Goal: Information Seeking & Learning: Learn about a topic

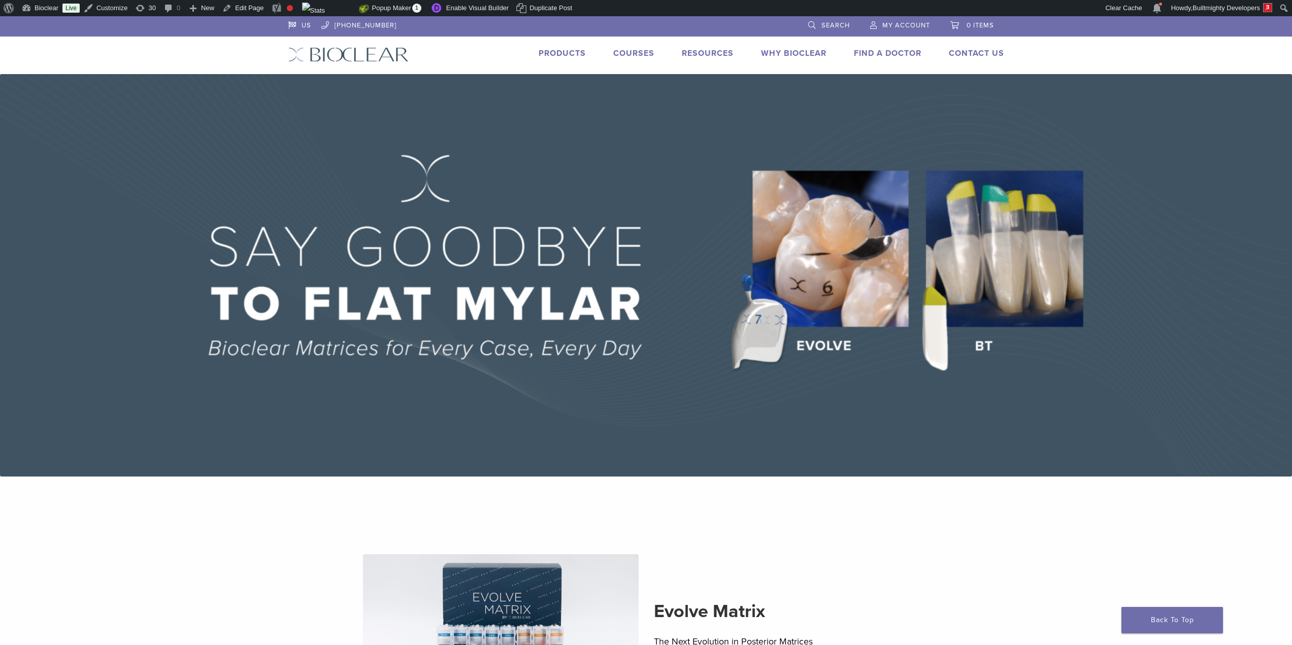
click at [565, 57] on link "Products" at bounding box center [562, 53] width 47 height 10
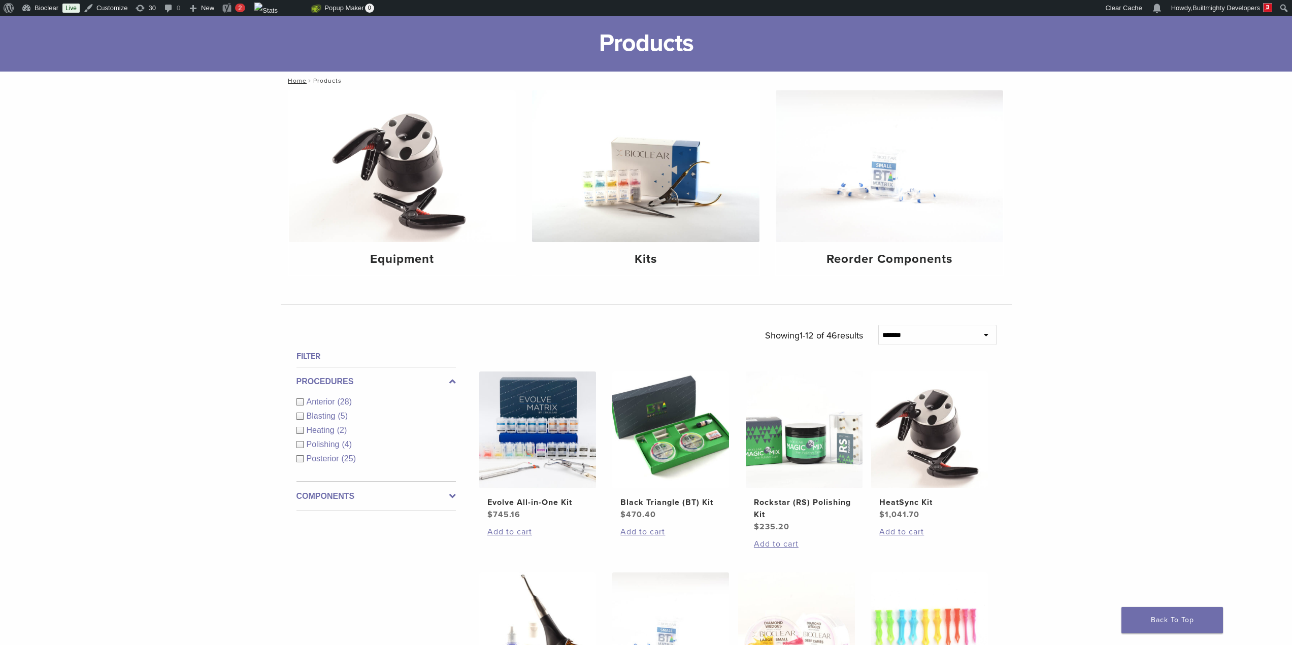
scroll to position [169, 0]
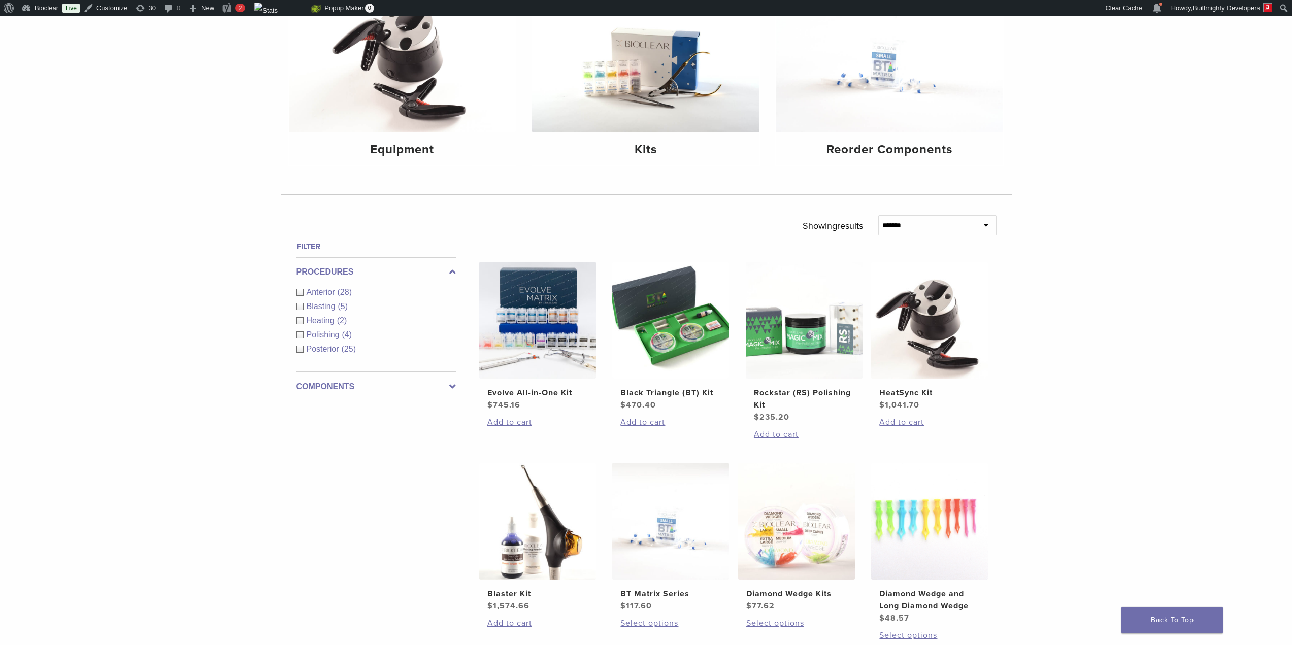
click at [301, 291] on div "Anterior (28)" at bounding box center [375, 292] width 159 height 12
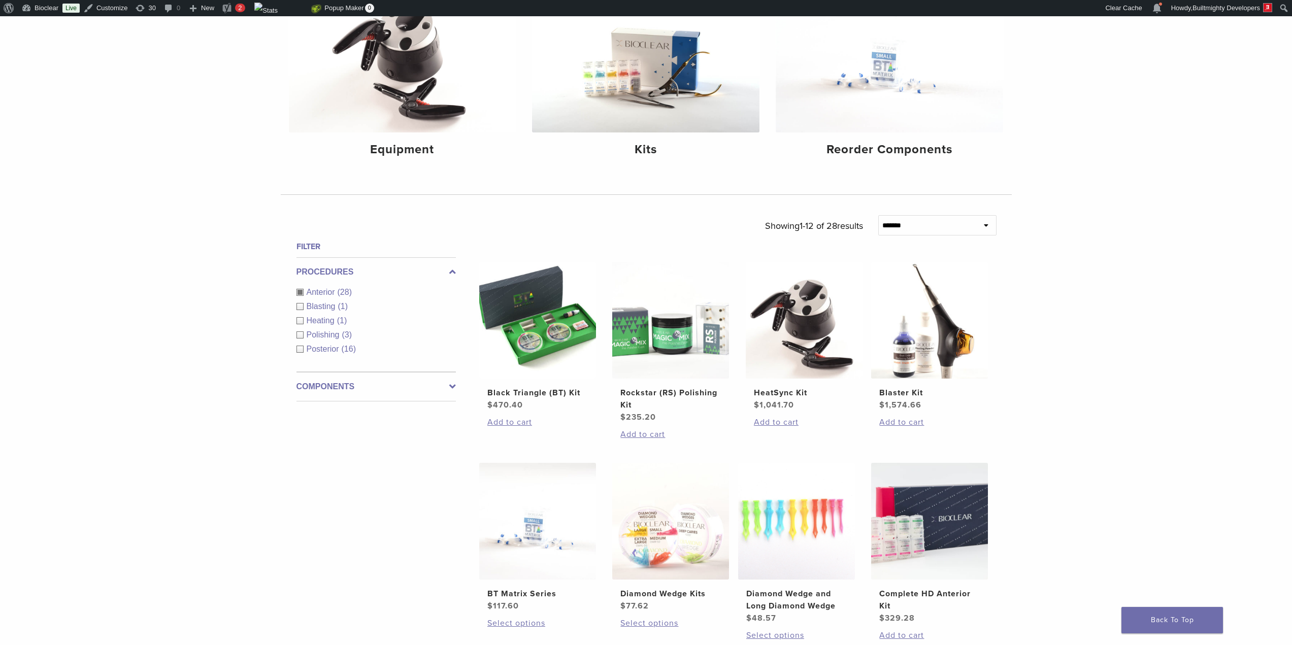
click at [456, 384] on div "**********" at bounding box center [646, 586] width 731 height 743
click at [449, 385] on label "Components" at bounding box center [375, 387] width 159 height 12
click at [451, 269] on icon at bounding box center [452, 272] width 7 height 12
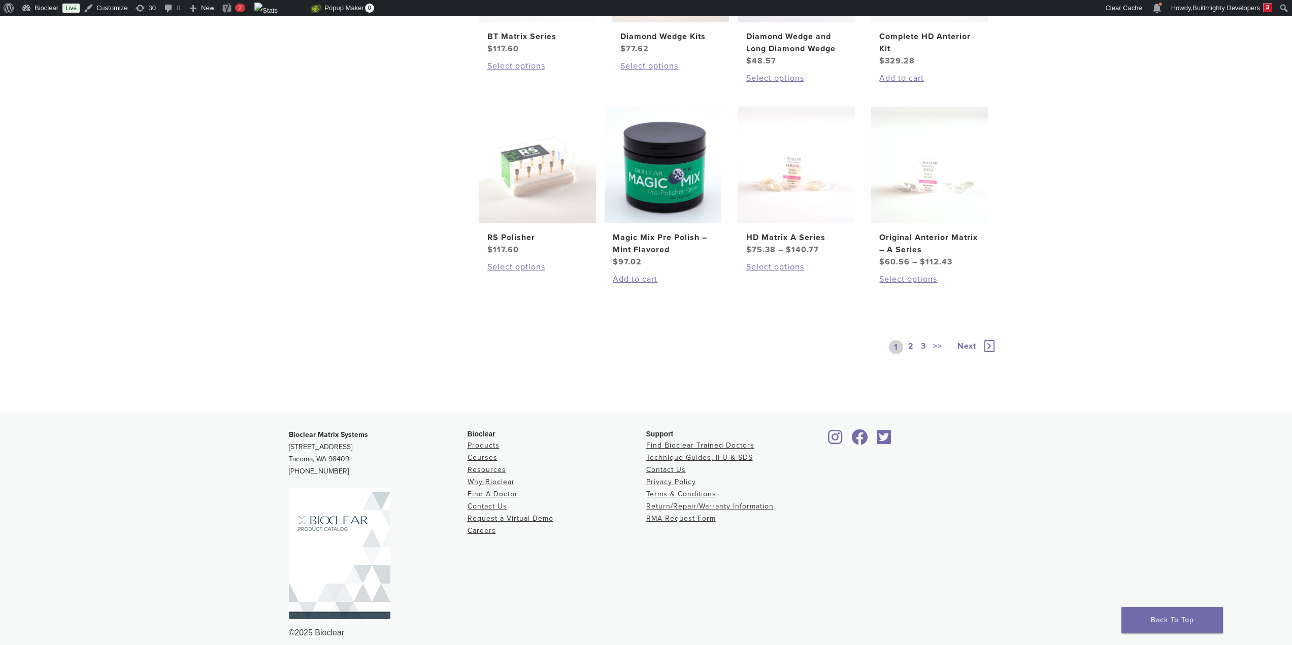
scroll to position [737, 0]
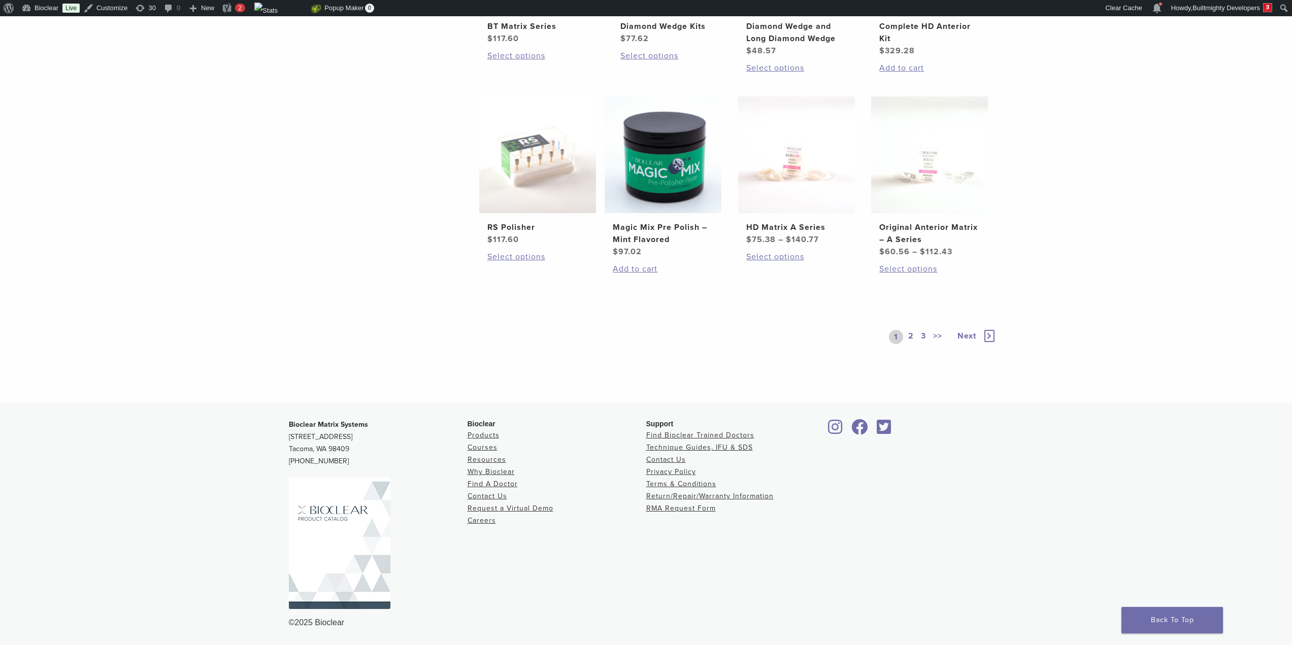
click at [910, 338] on link "2" at bounding box center [911, 337] width 10 height 14
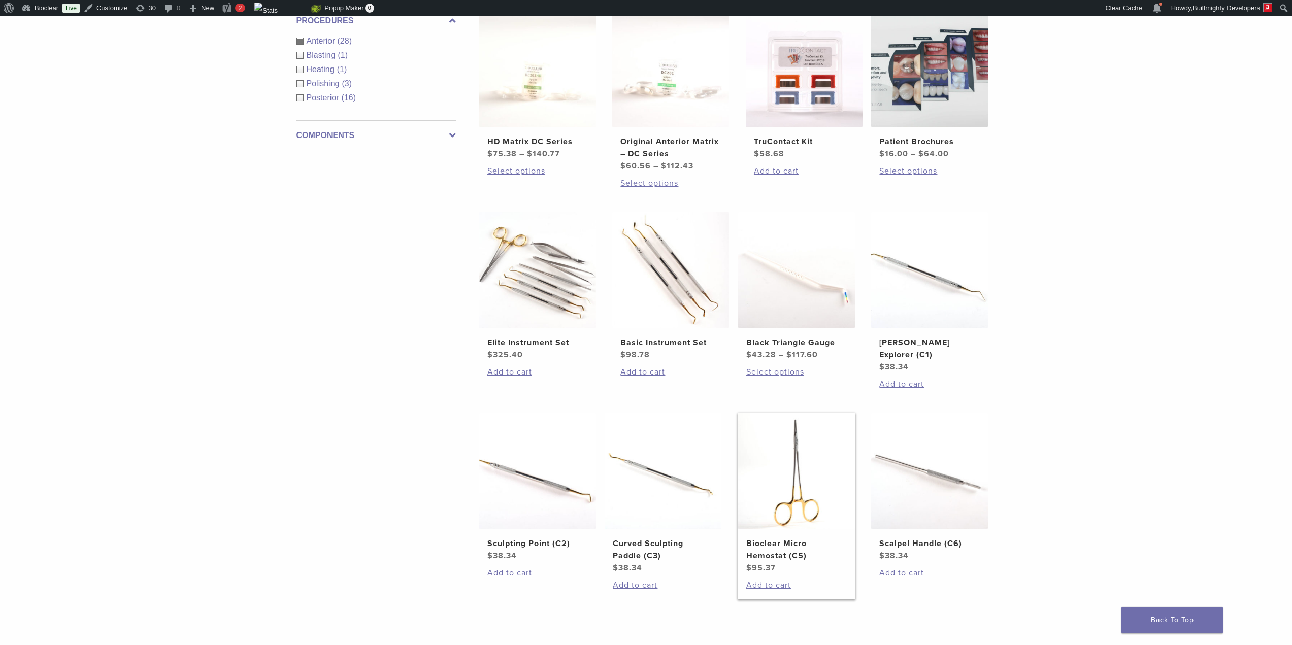
scroll to position [640, 0]
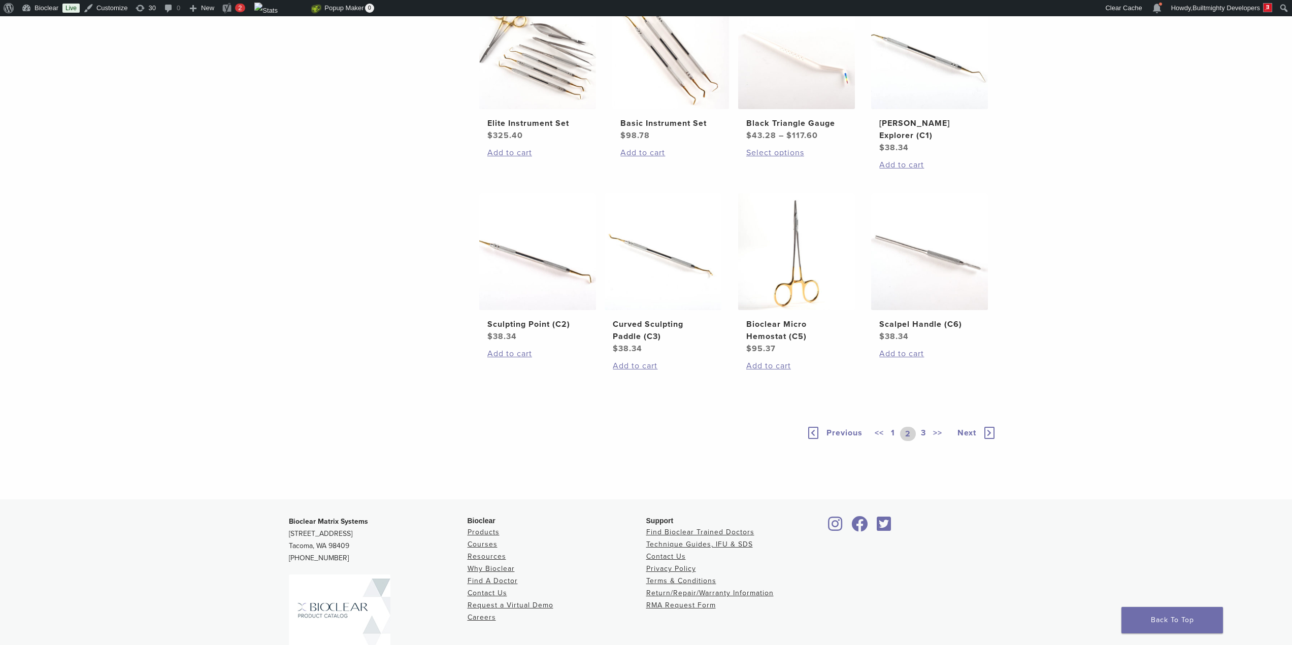
click at [923, 427] on link "3" at bounding box center [923, 434] width 9 height 14
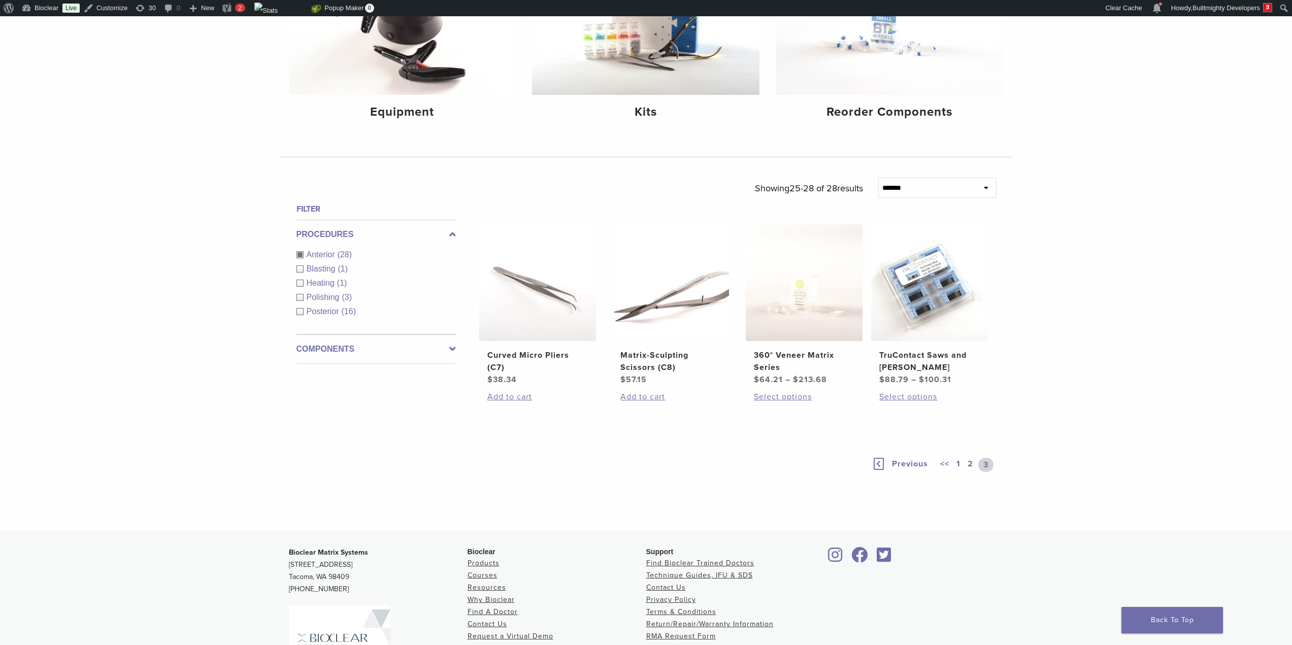
scroll to position [335, 0]
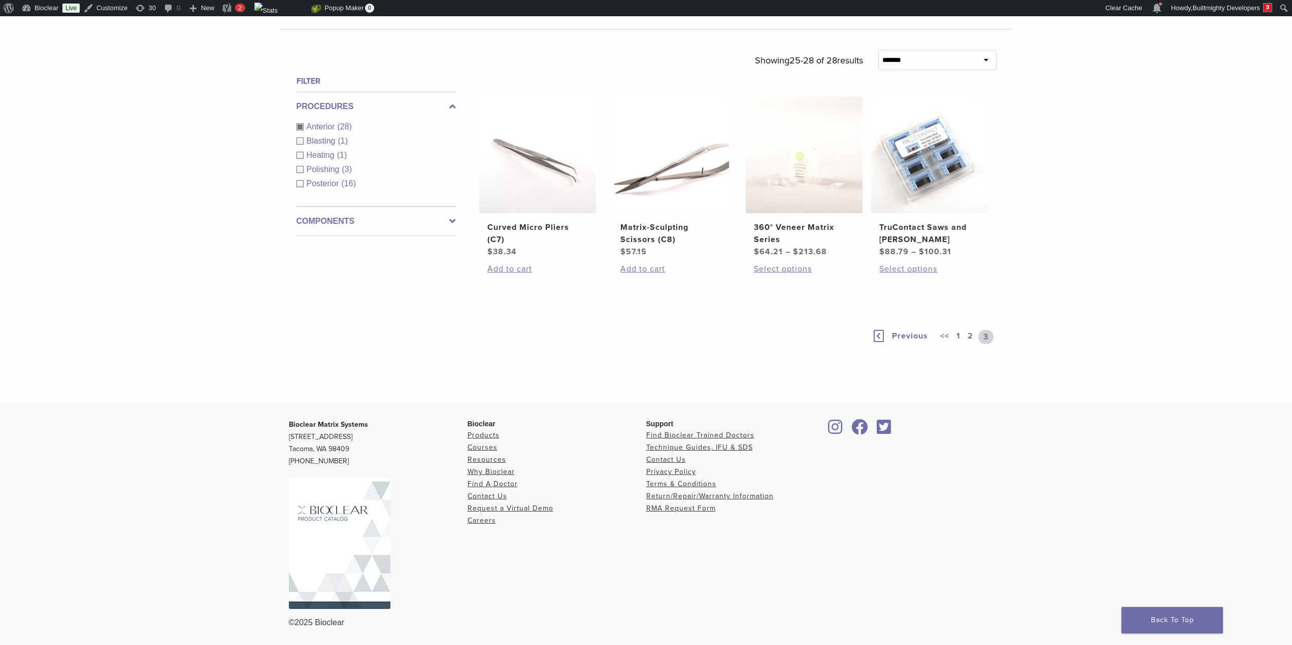
click at [970, 337] on link "2" at bounding box center [971, 337] width 10 height 14
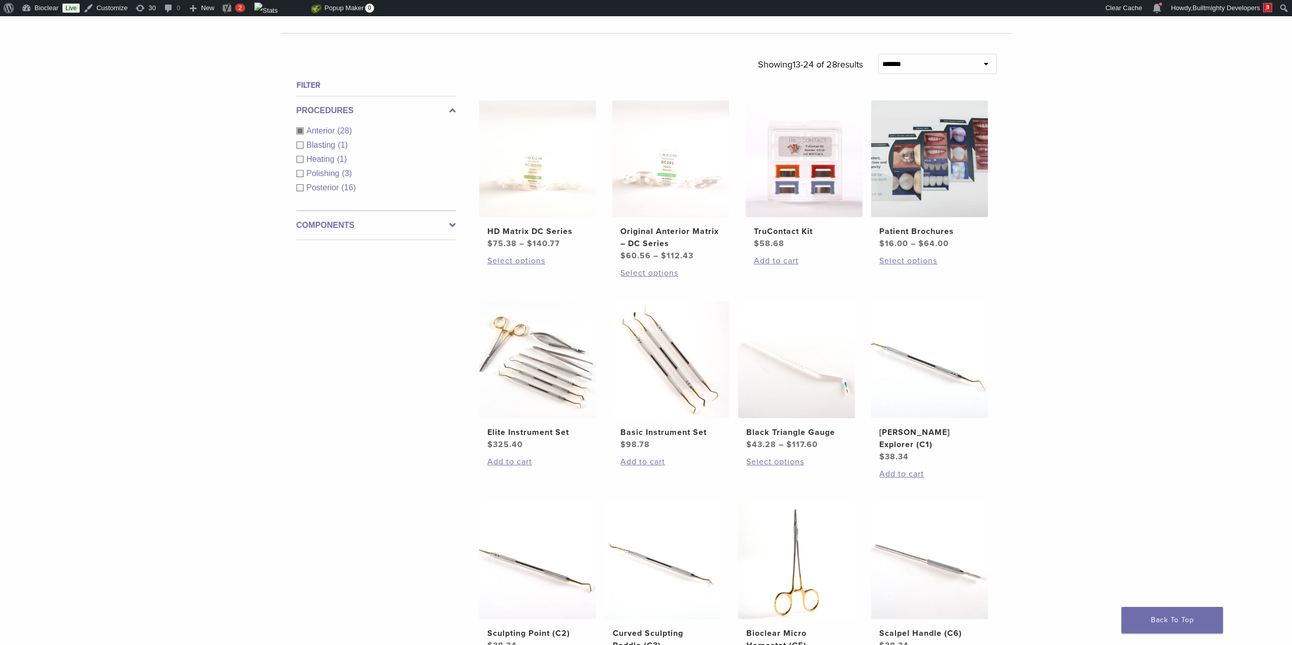
scroll to position [339, 0]
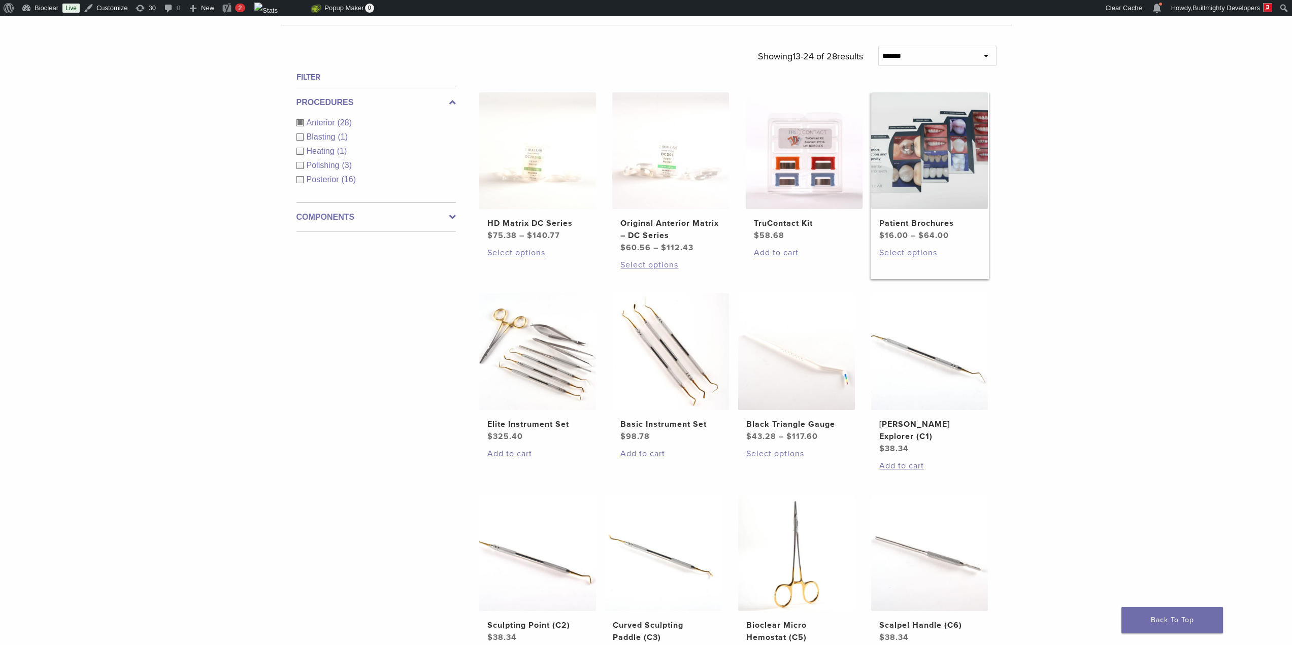
click at [954, 153] on img at bounding box center [929, 150] width 117 height 117
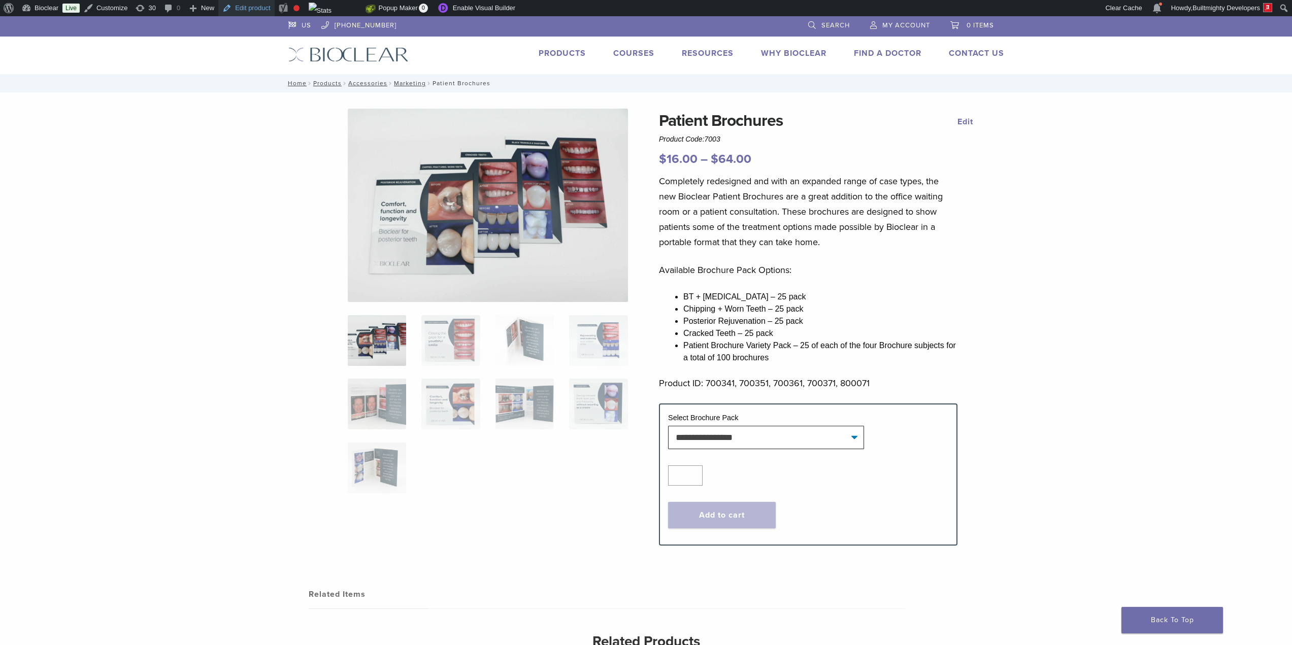
click at [247, 11] on link "Edit product" at bounding box center [246, 8] width 56 height 16
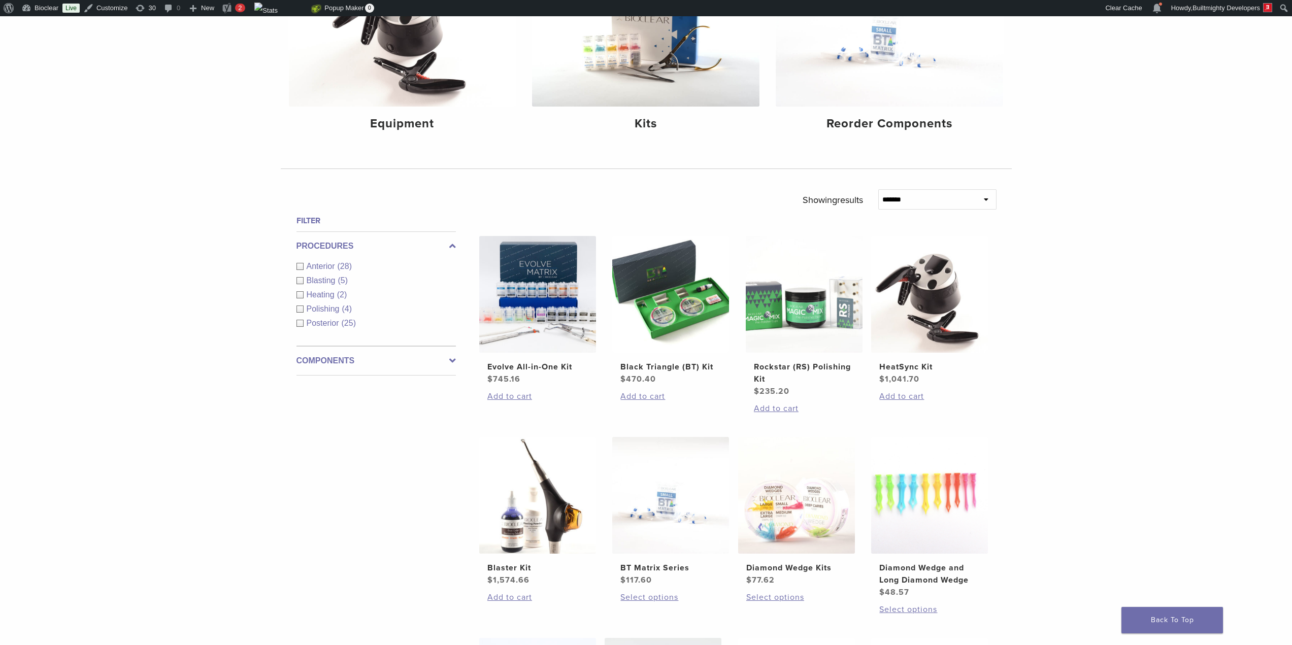
scroll to position [254, 0]
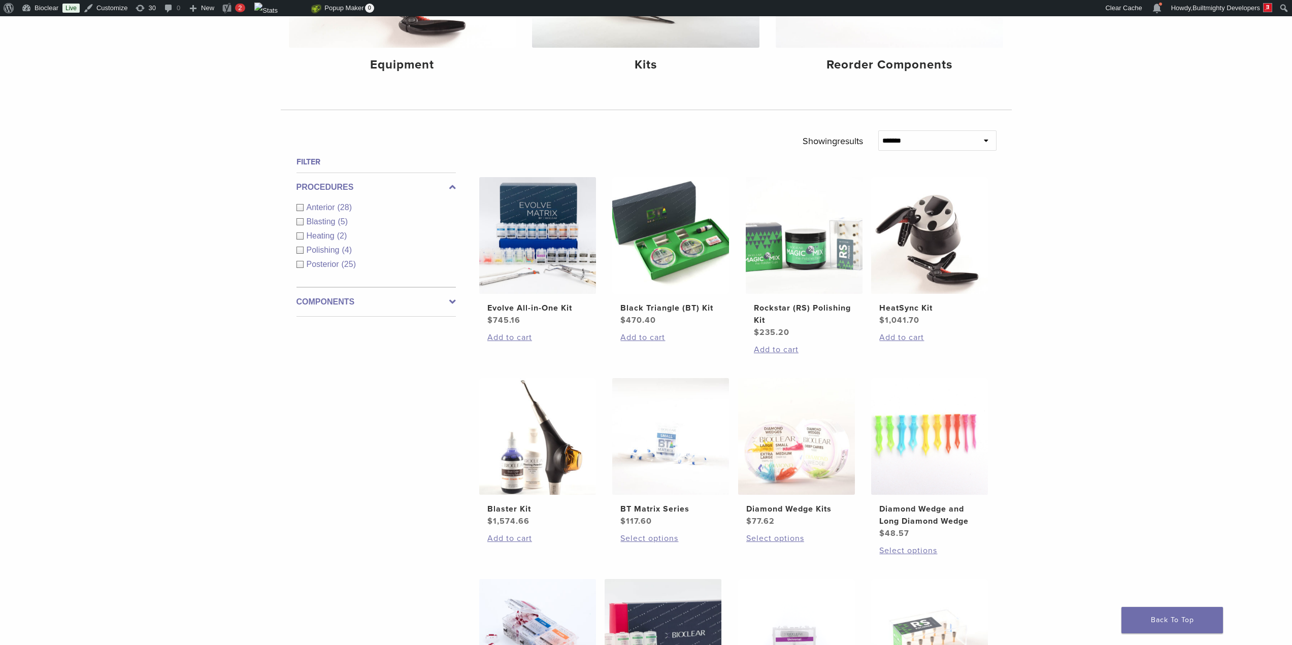
click at [352, 297] on label "Components" at bounding box center [375, 302] width 159 height 12
click at [352, 184] on label "Procedures" at bounding box center [375, 187] width 159 height 12
click at [325, 162] on h4 "Filter" at bounding box center [375, 162] width 159 height 12
click at [165, 201] on div "**********" at bounding box center [646, 390] width 1292 height 990
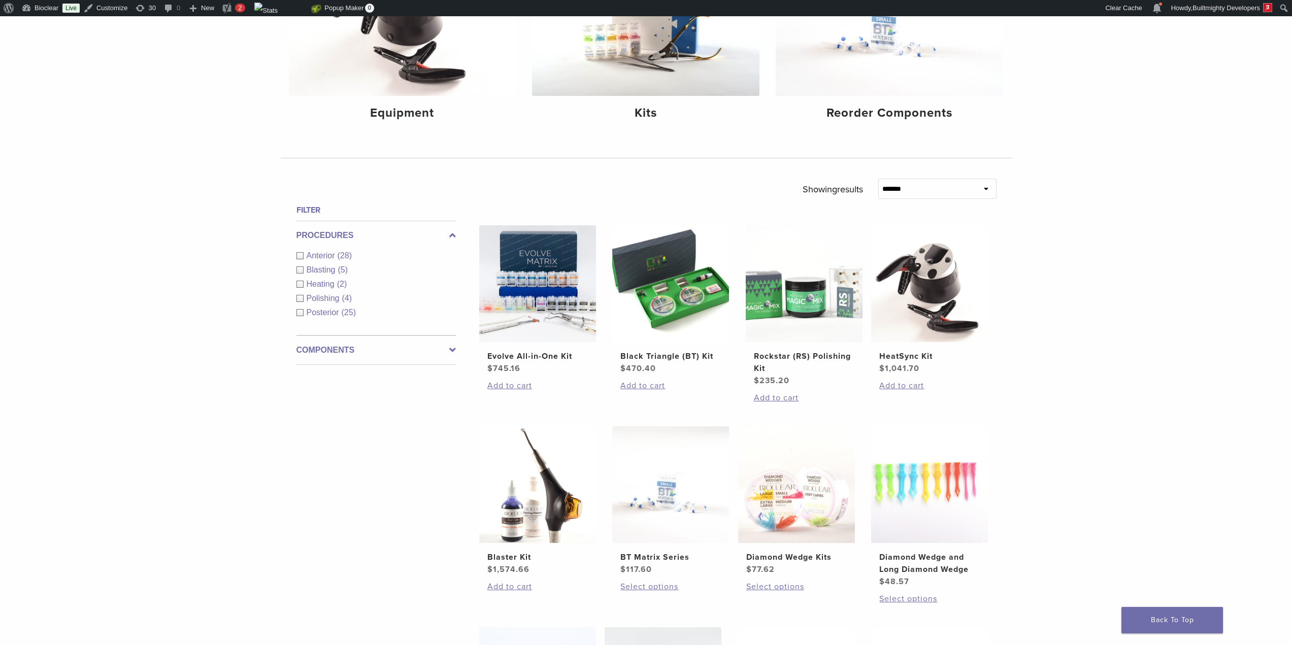
scroll to position [0, 0]
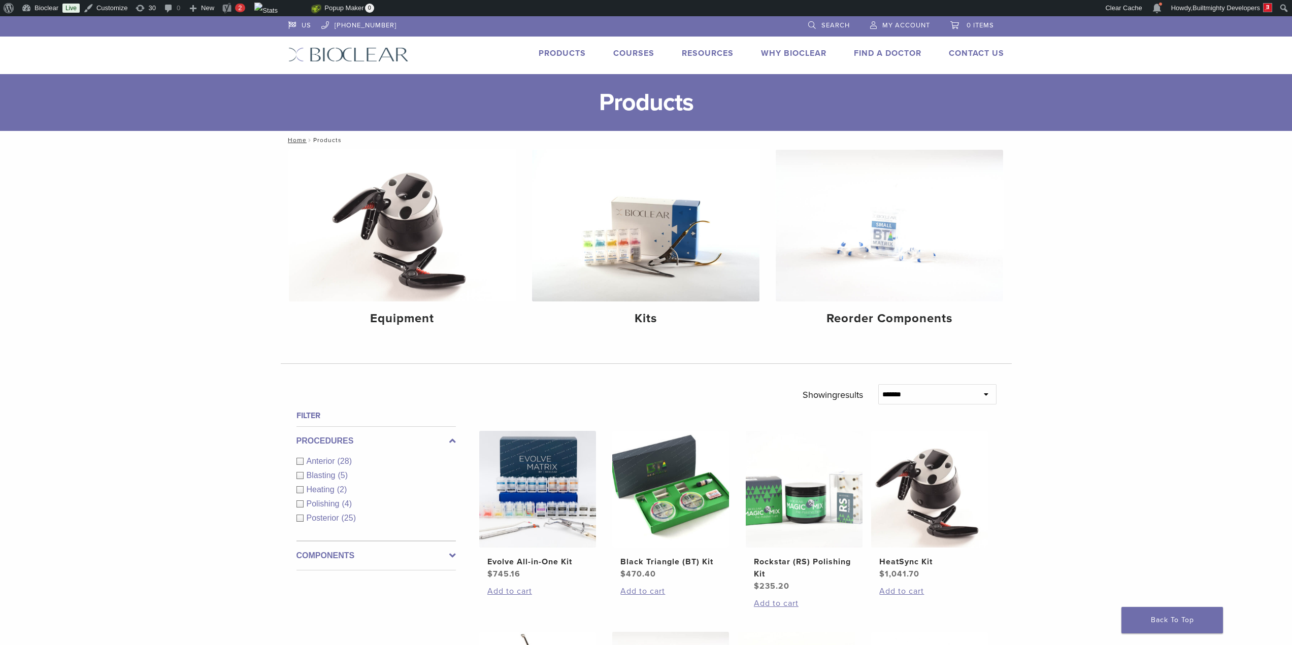
click at [568, 54] on link "Products" at bounding box center [562, 53] width 47 height 10
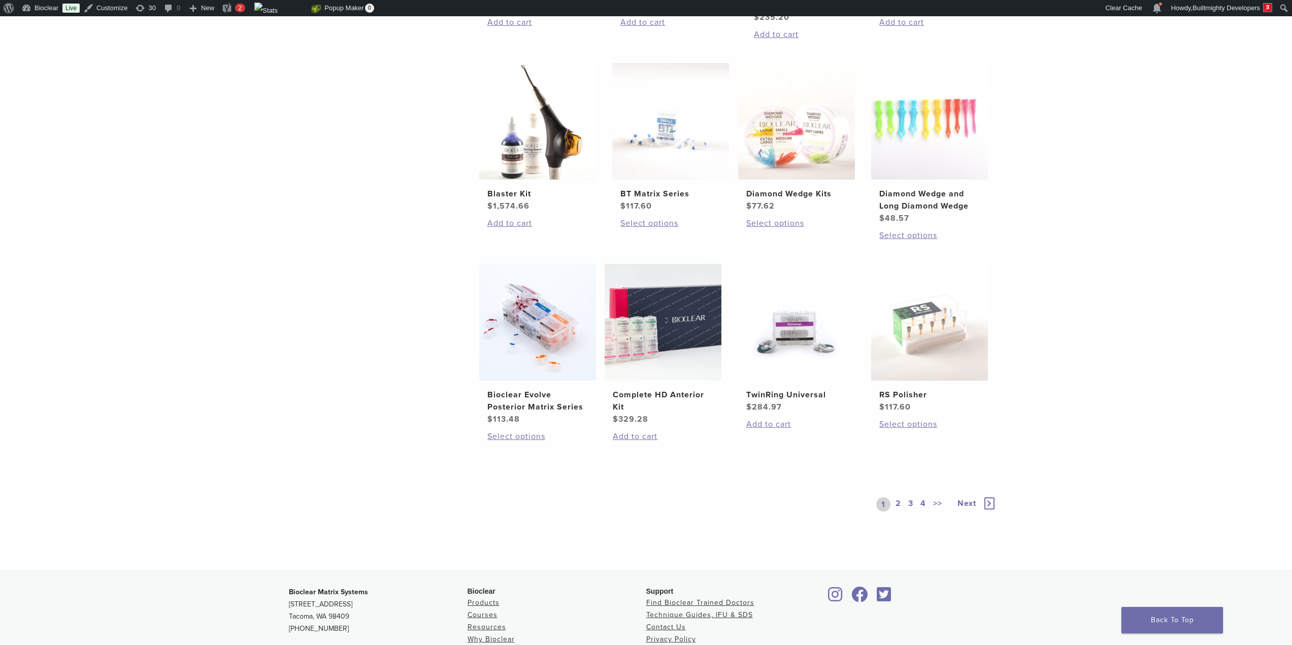
scroll to position [677, 0]
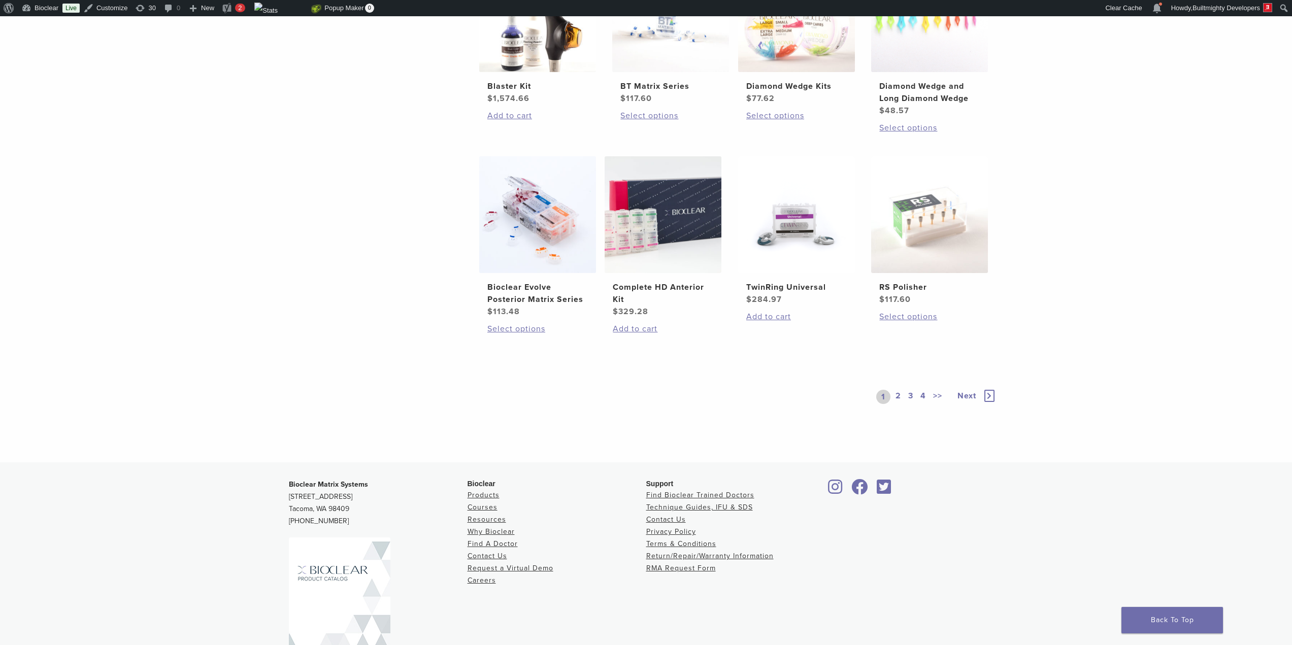
click at [924, 397] on link "4" at bounding box center [923, 397] width 10 height 14
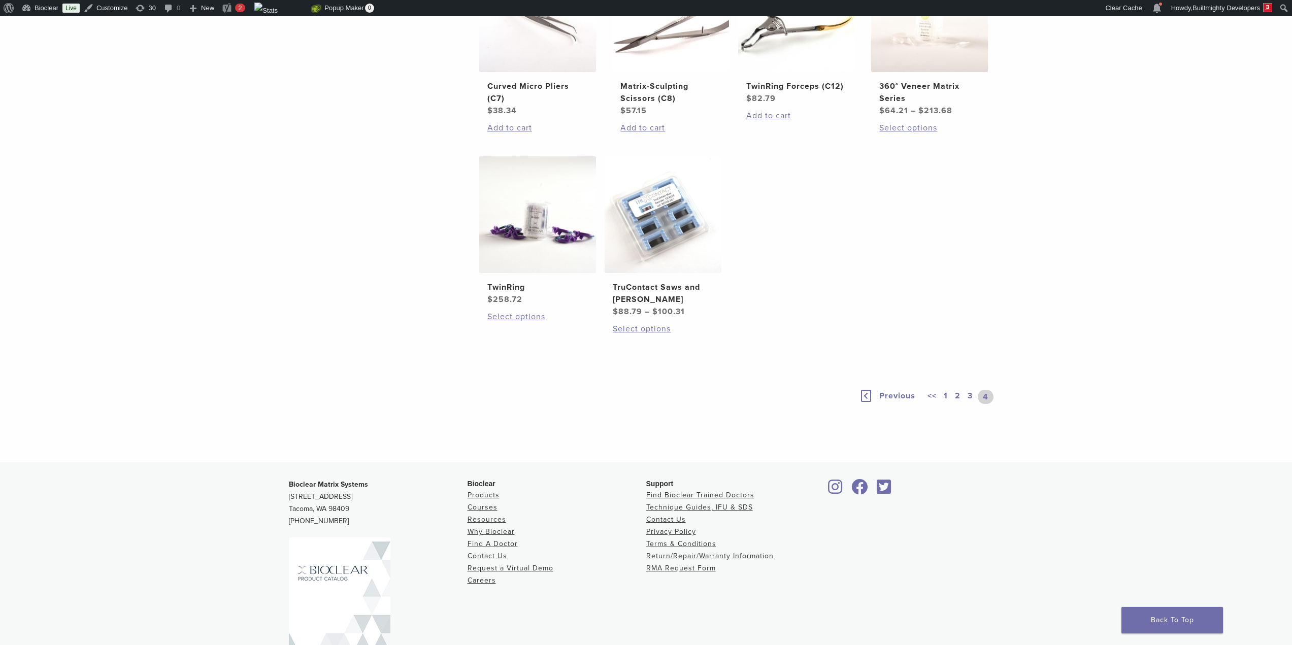
click at [946, 394] on link "1" at bounding box center [946, 397] width 8 height 14
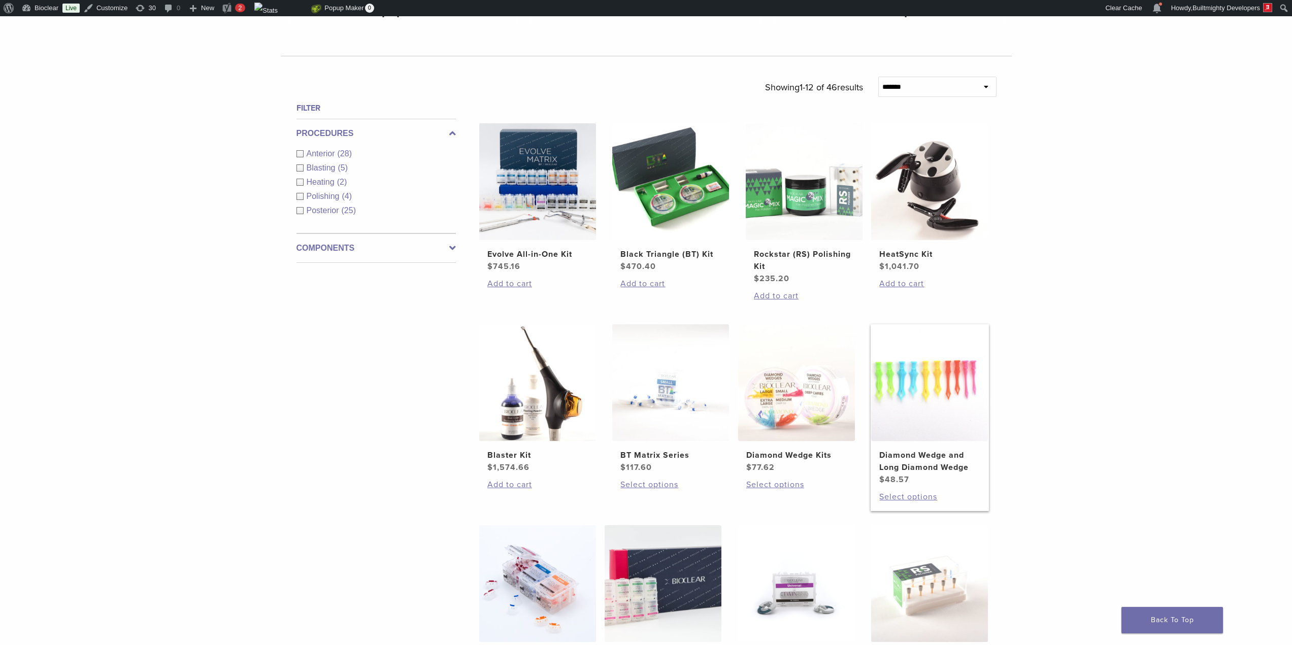
scroll to position [254, 0]
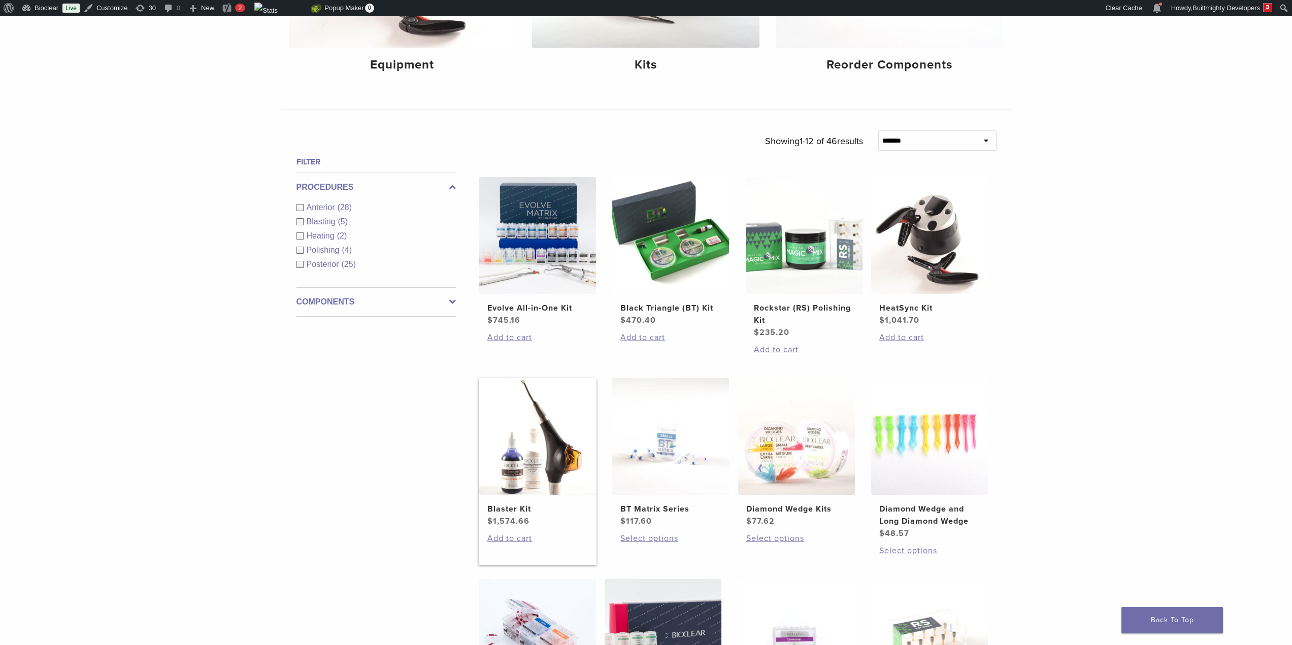
drag, startPoint x: 658, startPoint y: 442, endPoint x: 561, endPoint y: 441, distance: 96.5
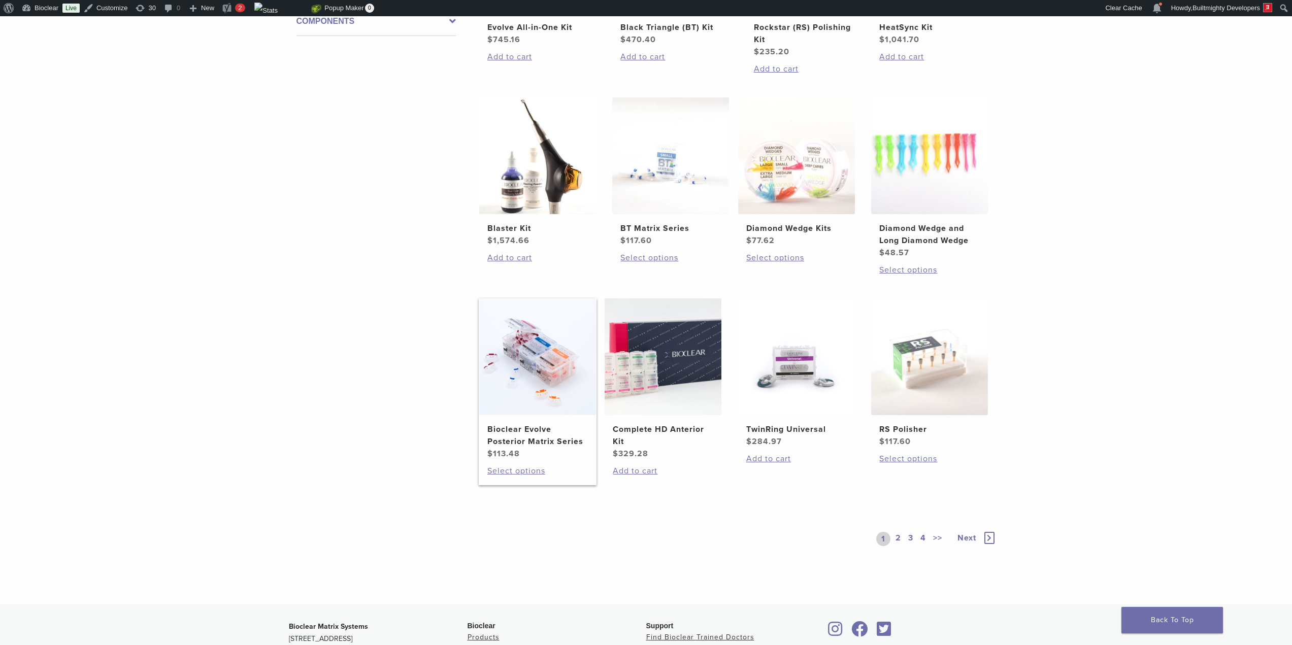
scroll to position [592, 0]
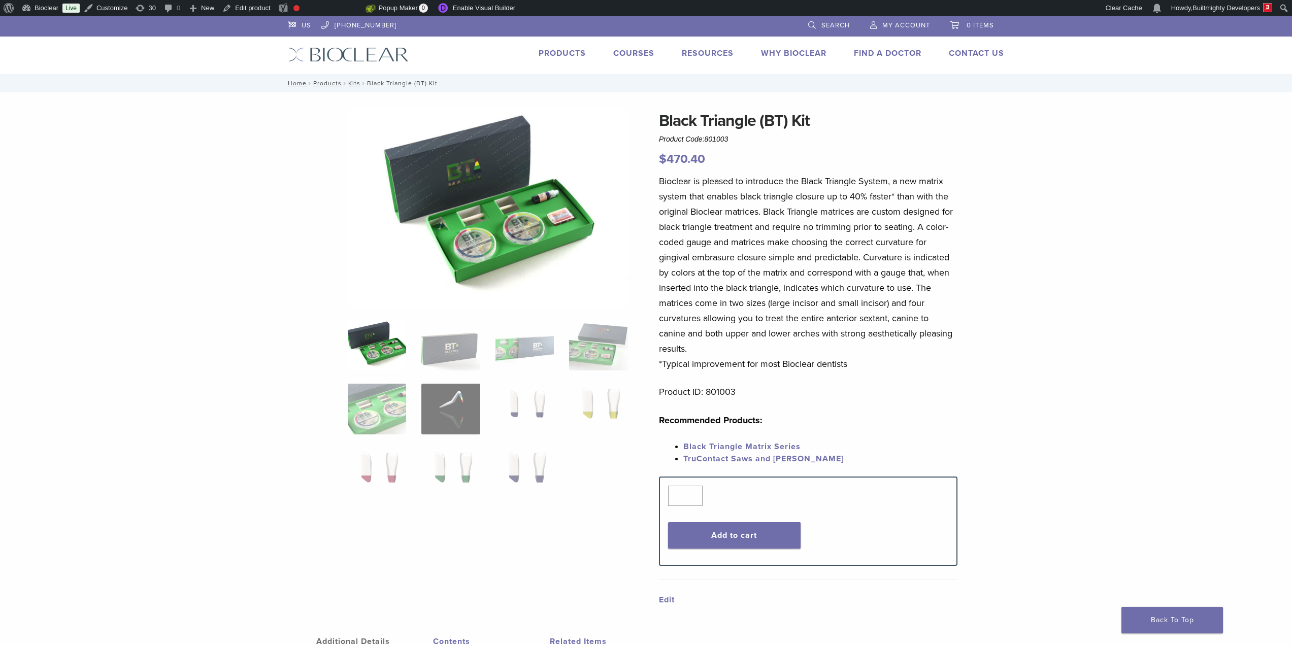
scroll to position [339, 0]
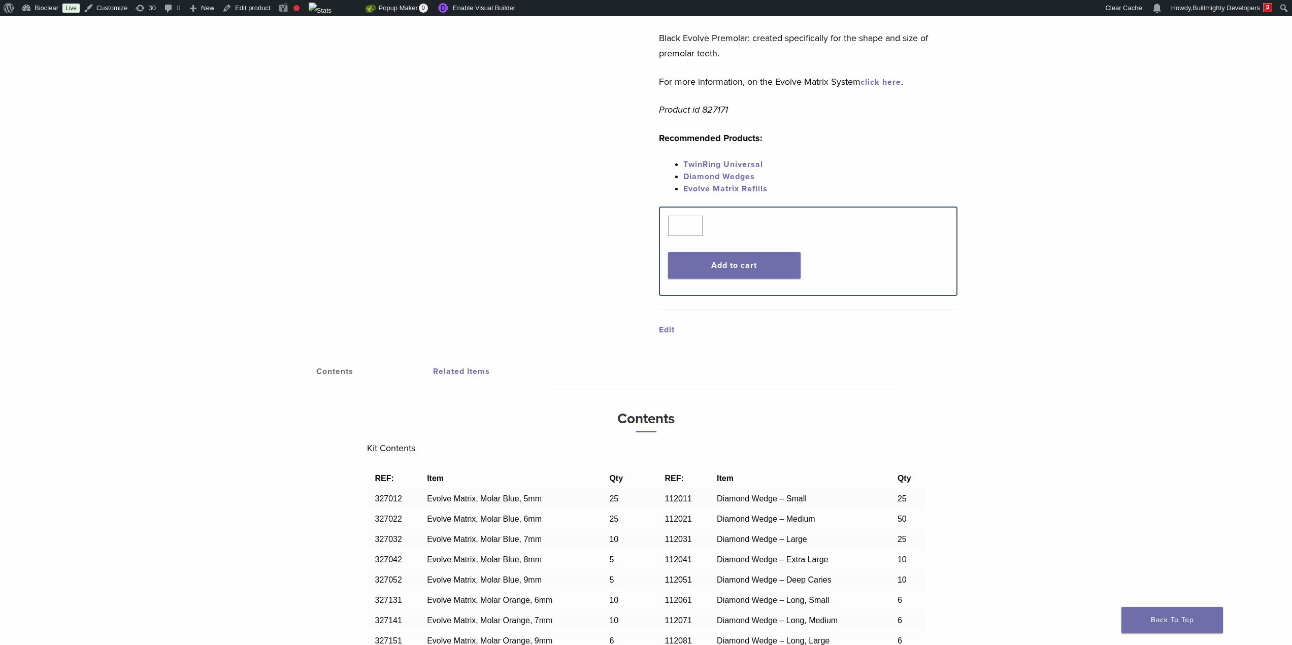
scroll to position [677, 0]
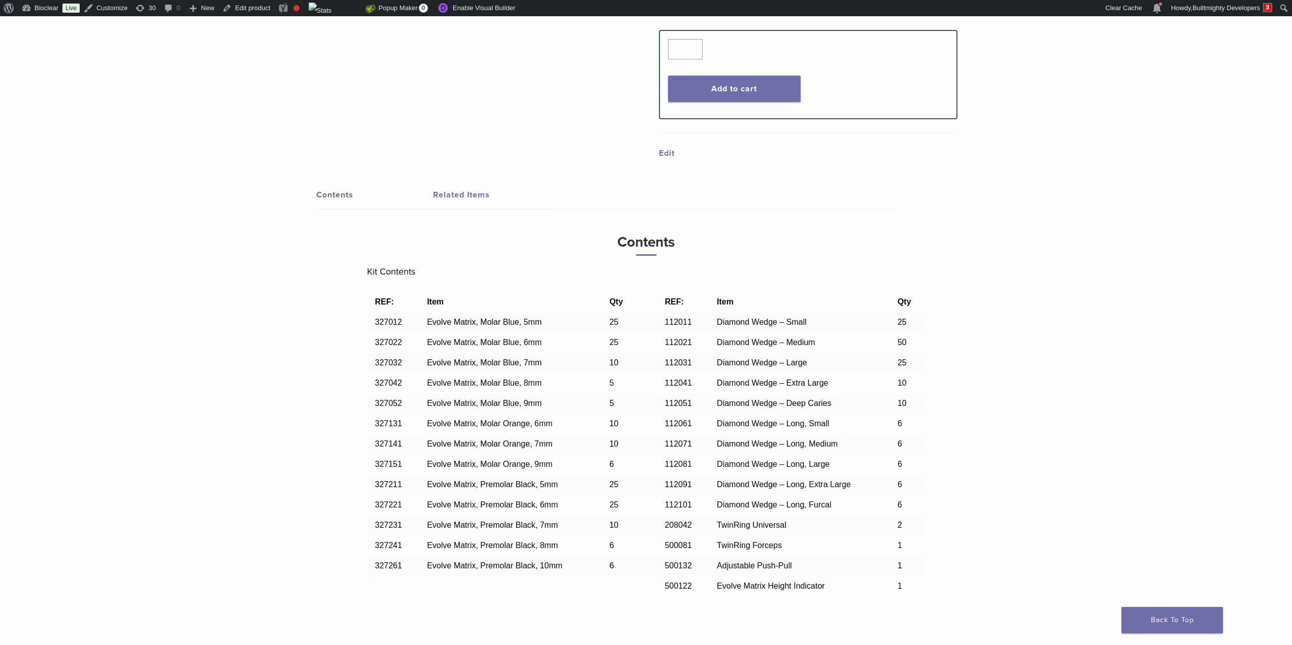
click at [197, 297] on div "Evolve All-in-One Kit Product Code: 827171 $ 745.16 Evolve All-in-One Kit Produ…" at bounding box center [646, 33] width 1292 height 1234
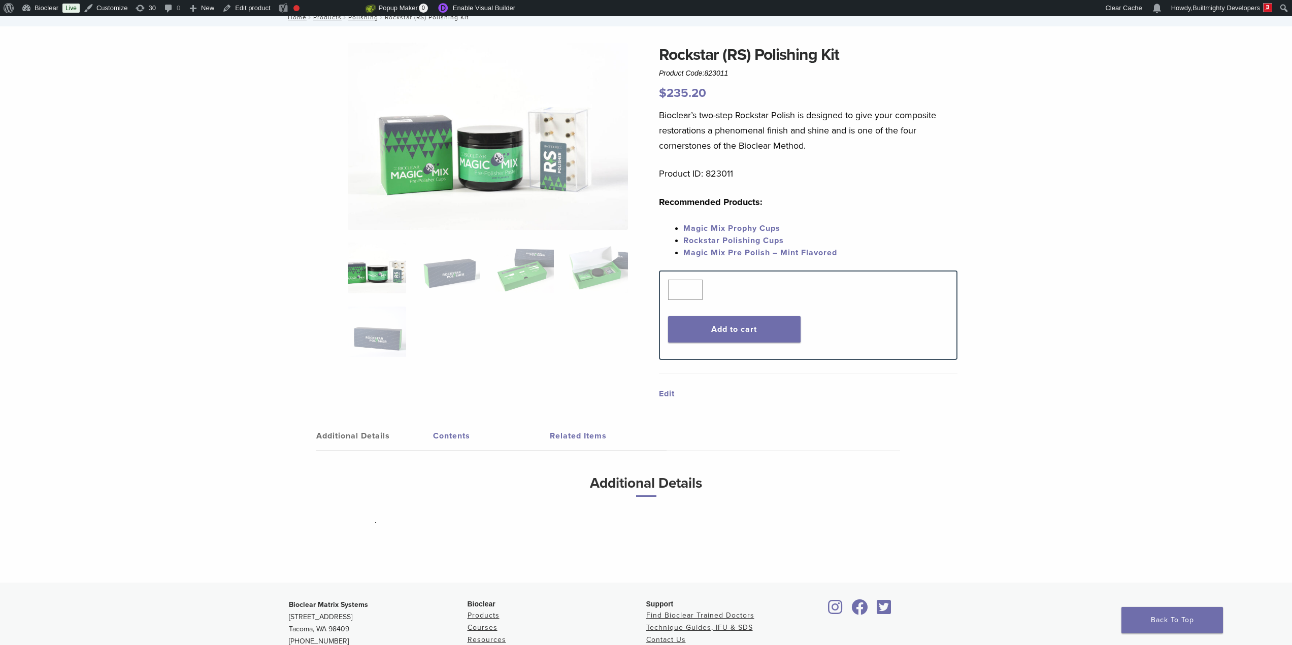
scroll to position [246, 0]
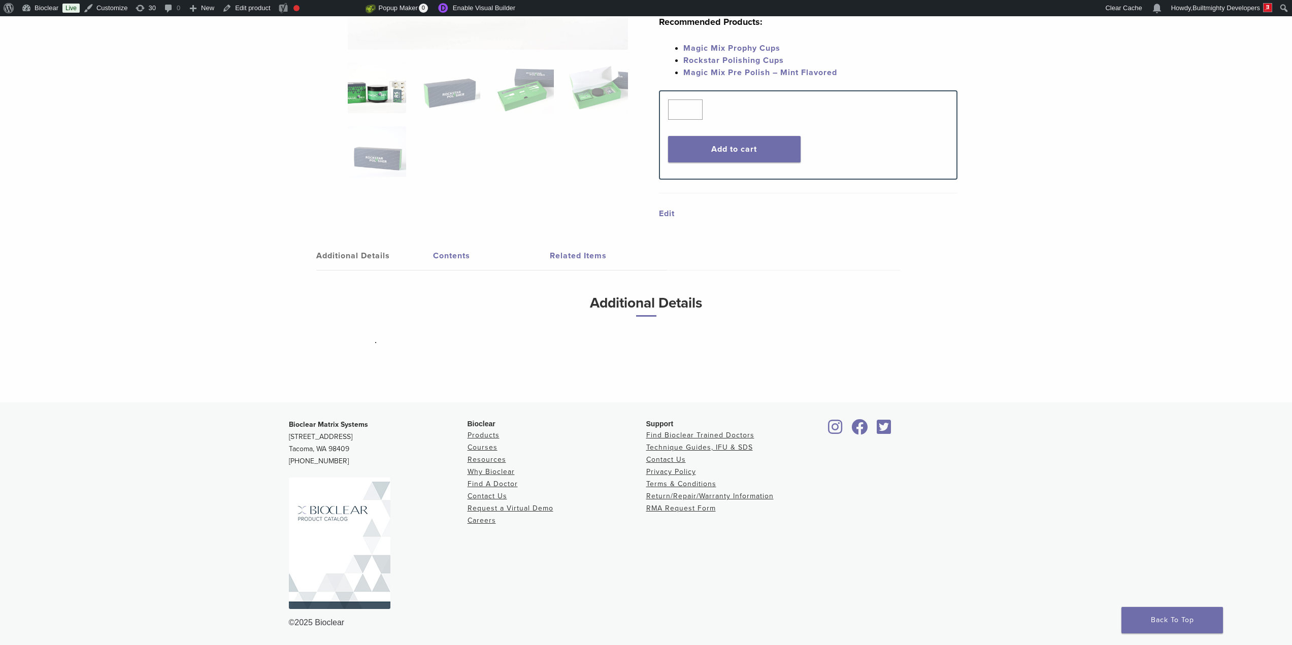
click at [577, 252] on link "Related Items" at bounding box center [608, 256] width 117 height 28
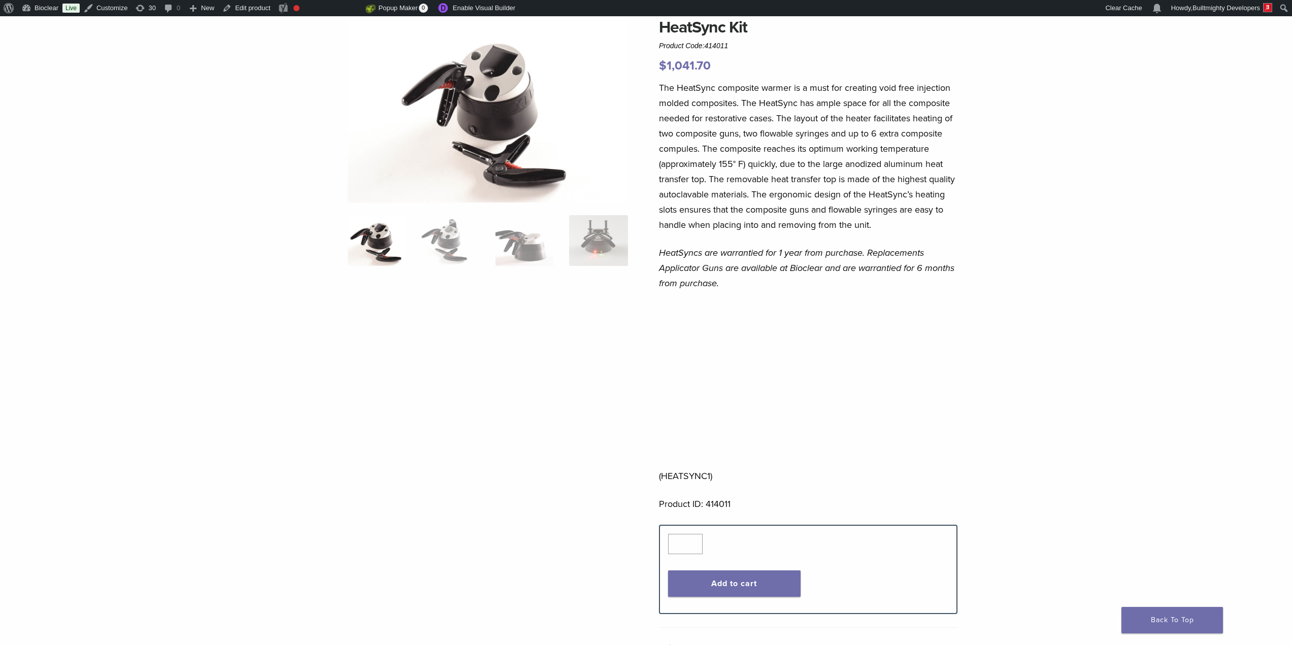
scroll to position [423, 0]
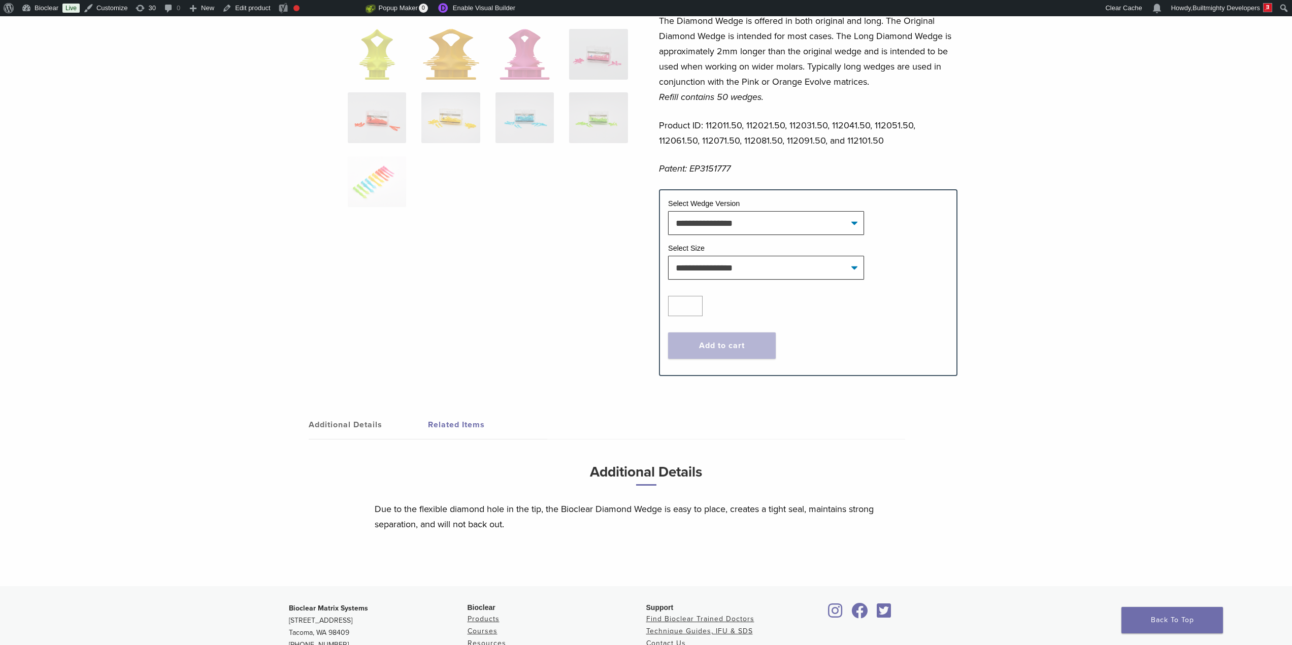
scroll to position [423, 0]
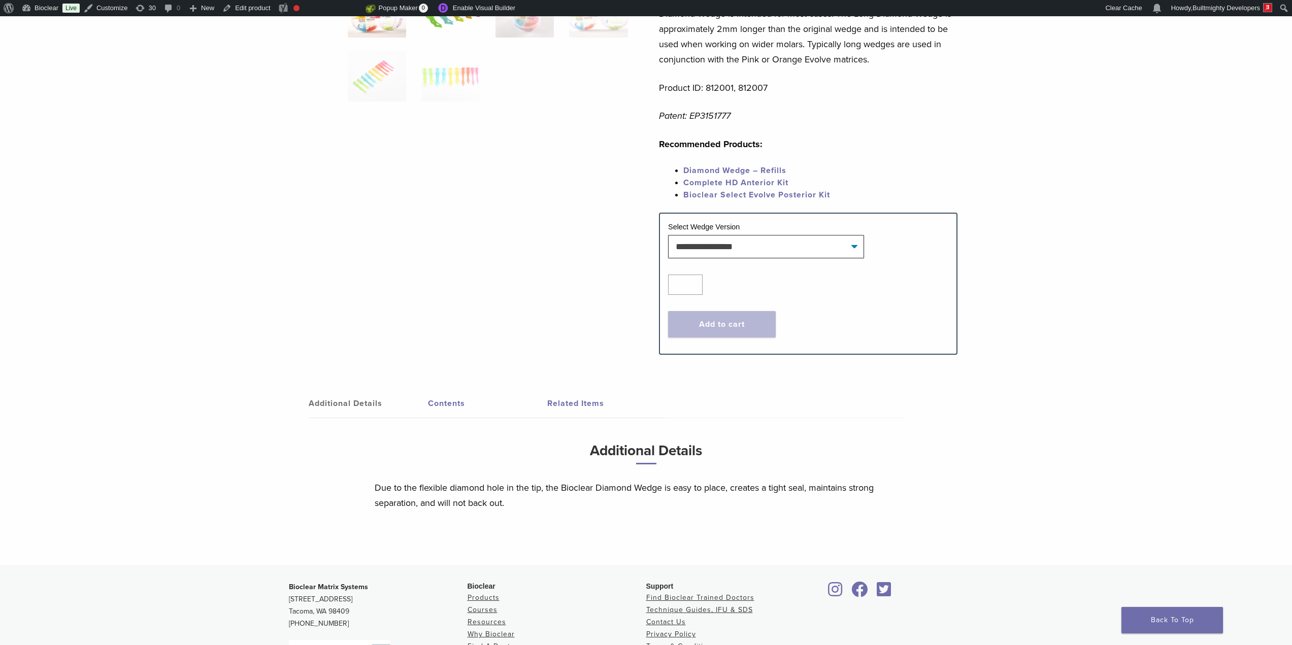
scroll to position [339, 0]
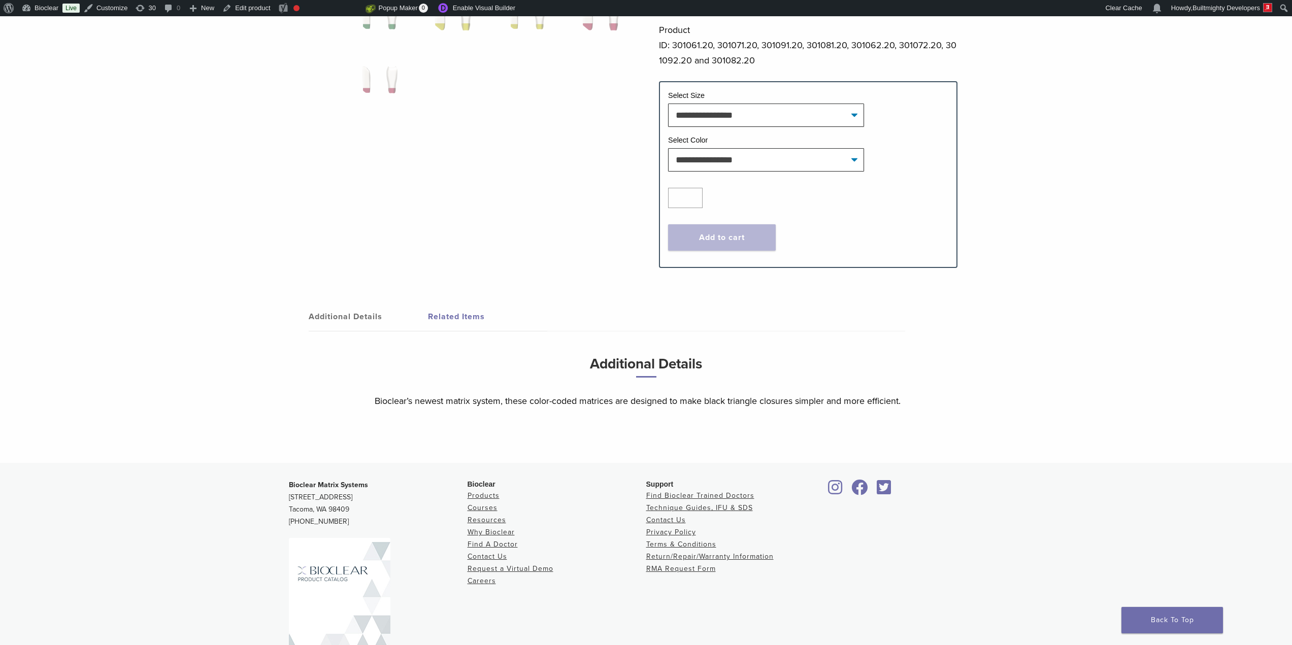
scroll to position [423, 0]
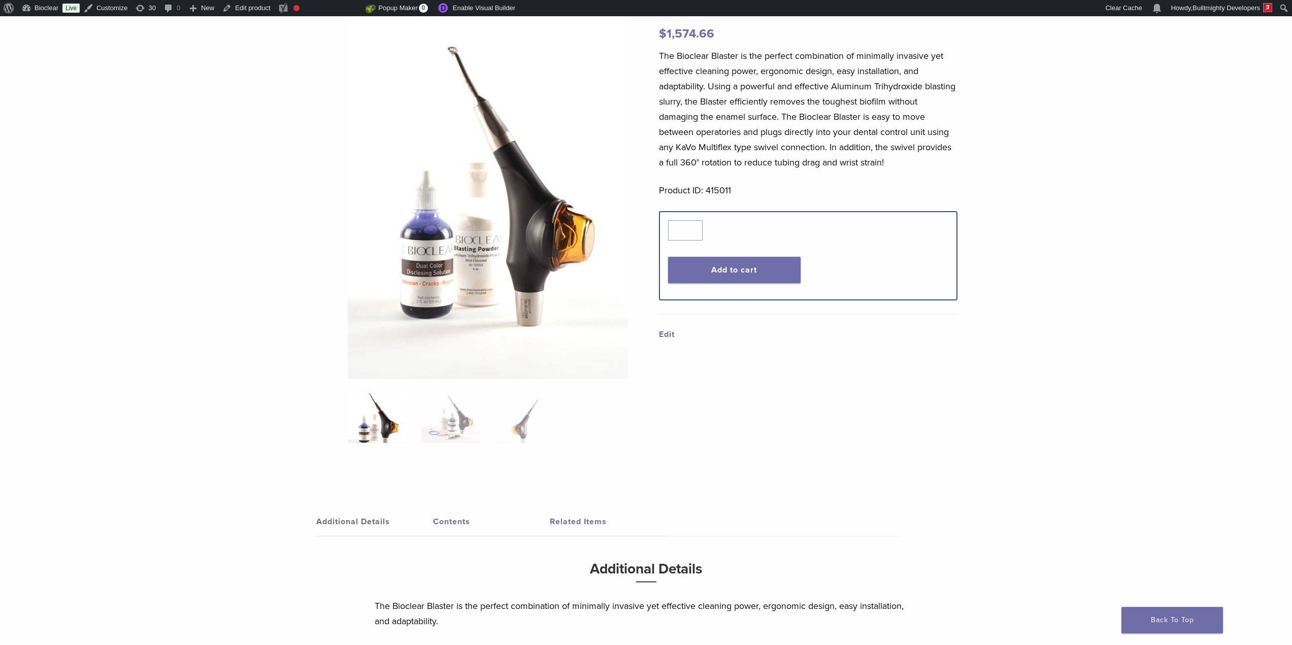
scroll to position [339, 0]
